Goal: Task Accomplishment & Management: Use online tool/utility

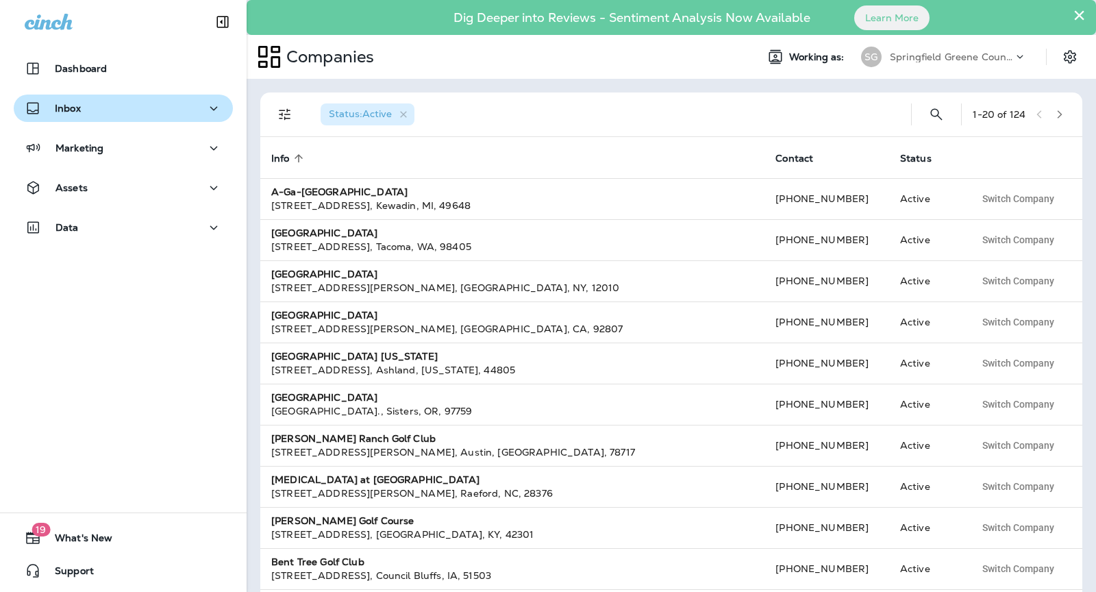
click at [83, 101] on div "Inbox" at bounding box center [123, 108] width 197 height 17
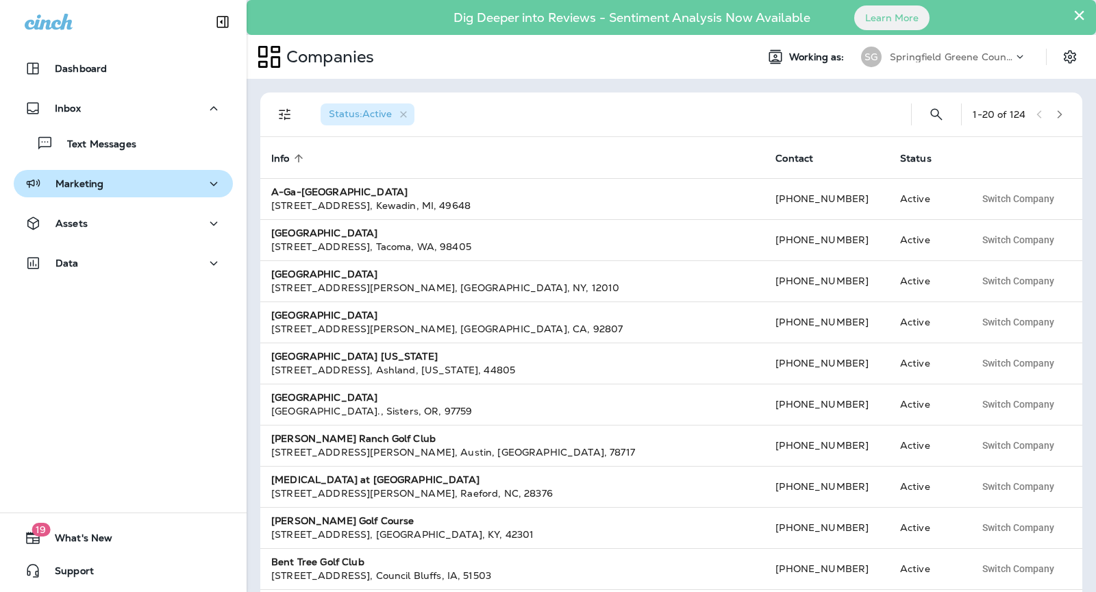
click at [99, 191] on div "Marketing" at bounding box center [64, 183] width 79 height 17
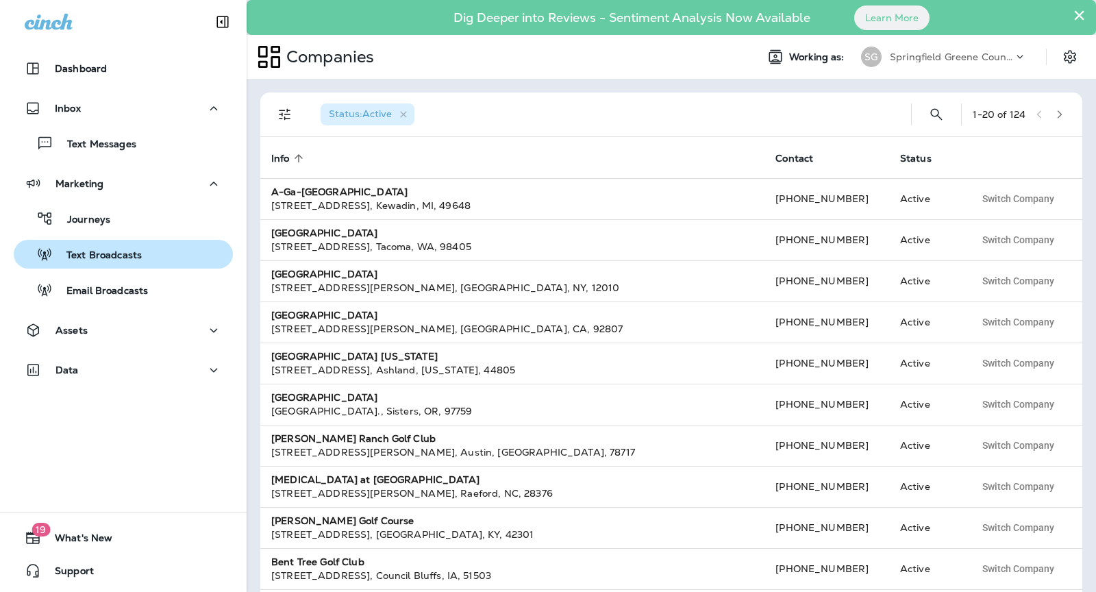
click at [120, 260] on p "Text Broadcasts" at bounding box center [97, 255] width 89 height 13
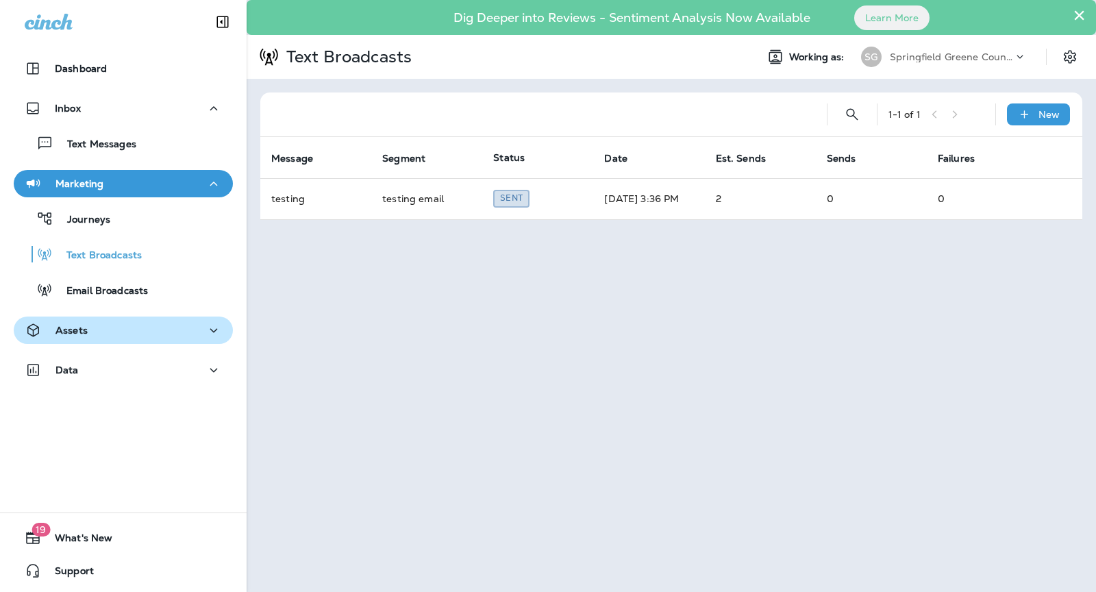
click at [130, 329] on div "Assets" at bounding box center [123, 330] width 197 height 17
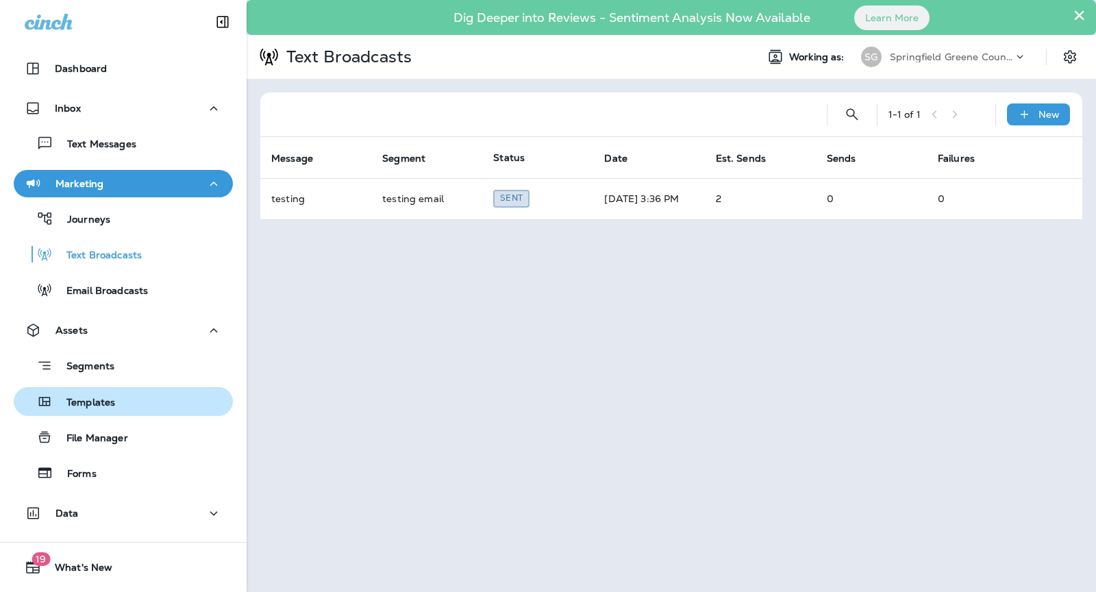
click at [129, 391] on div "Templates" at bounding box center [123, 401] width 208 height 21
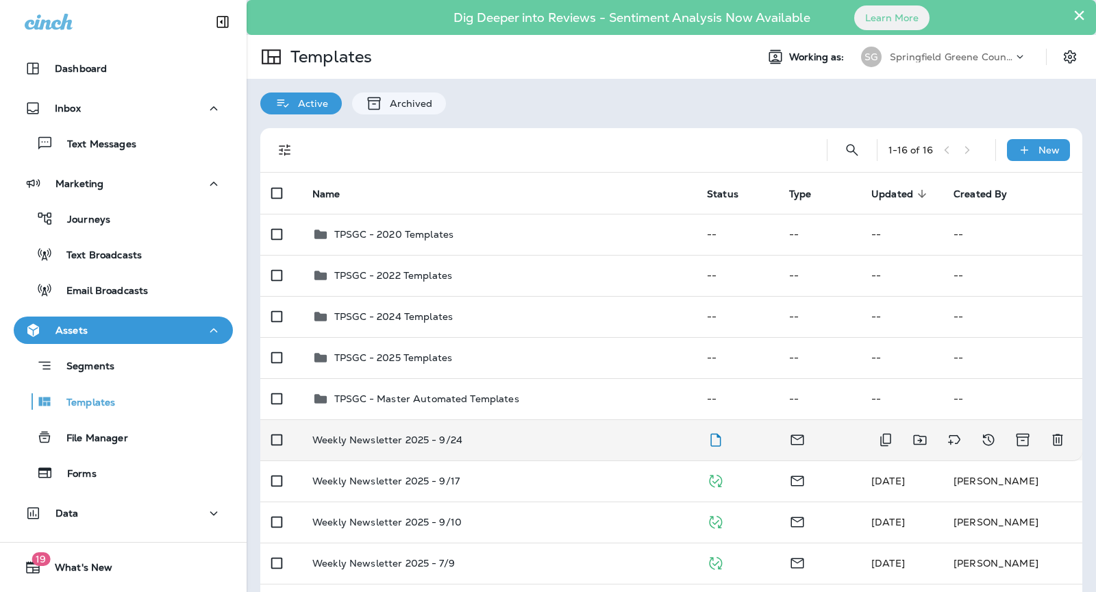
click at [598, 438] on div "Weekly Newsletter 2025 - 9/24" at bounding box center [498, 439] width 373 height 11
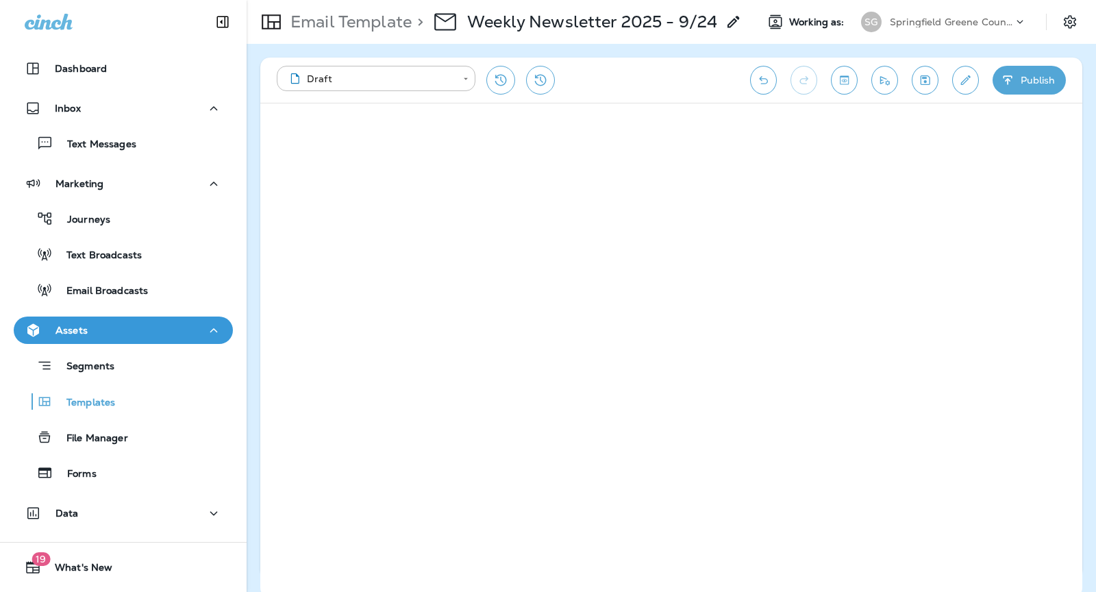
click at [1014, 83] on icon "button" at bounding box center [1008, 80] width 14 height 14
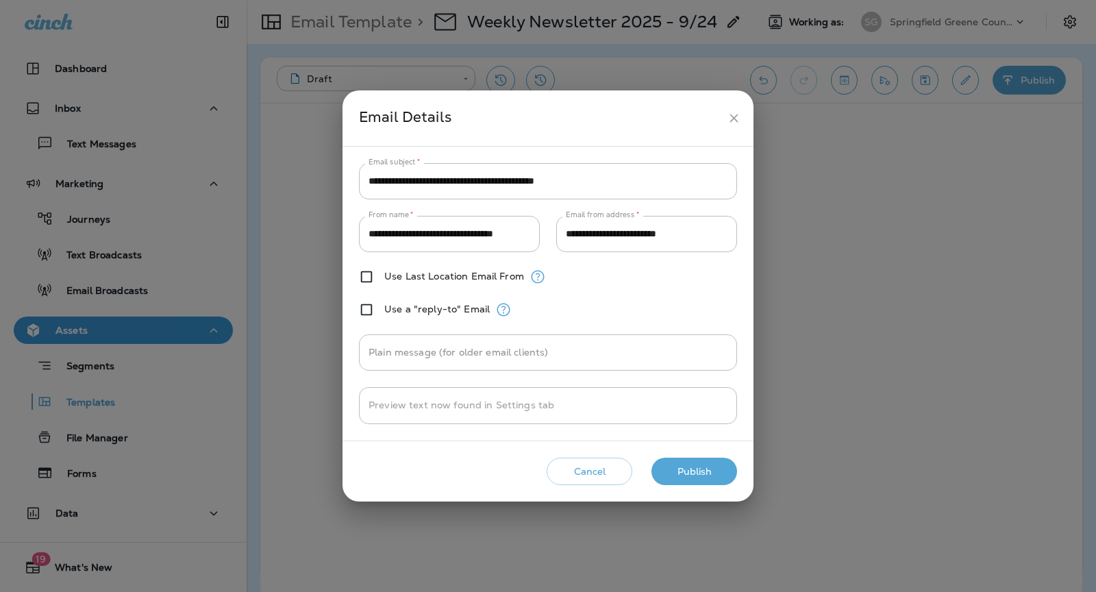
click at [684, 473] on button "Publish" at bounding box center [695, 472] width 86 height 28
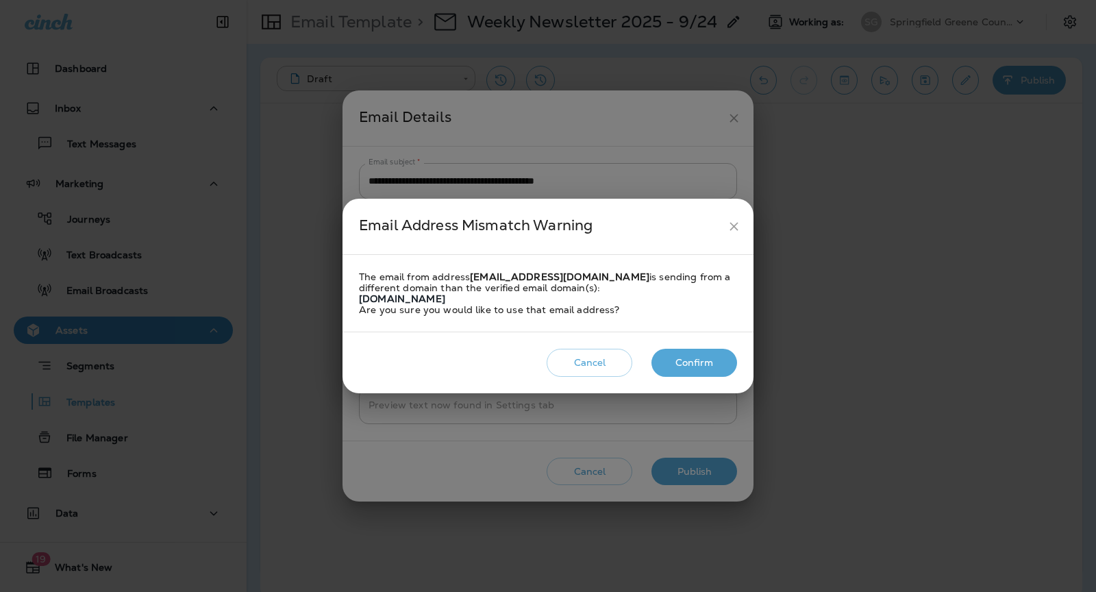
click at [689, 365] on button "Confirm" at bounding box center [695, 363] width 86 height 28
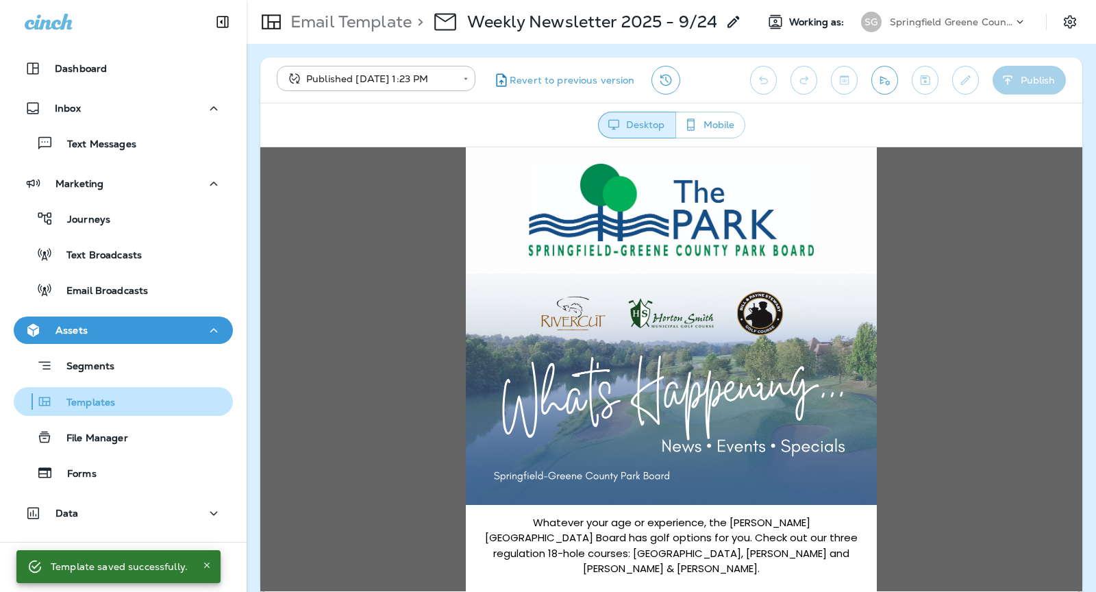
click at [108, 399] on p "Templates" at bounding box center [84, 403] width 62 height 13
